Goal: Transaction & Acquisition: Purchase product/service

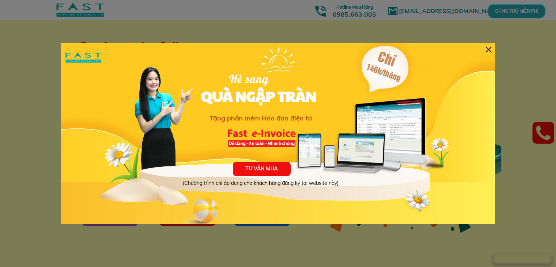
click at [488, 50] on div at bounding box center [489, 50] width 6 height 6
click at [494, 49] on div "TƯ VẤN MUA (Chương trình chỉ áp dụng cho khách hàng đăng ký tại website này) Hè…" at bounding box center [278, 133] width 434 height 181
click at [490, 50] on div at bounding box center [489, 50] width 6 height 6
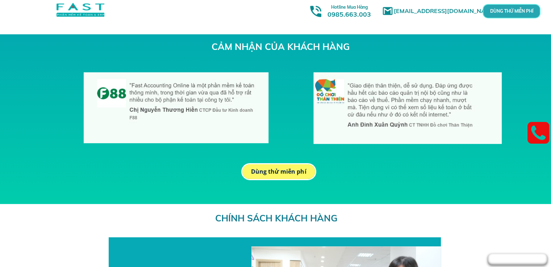
scroll to position [2098, 0]
